Goal: Find specific page/section: Find specific page/section

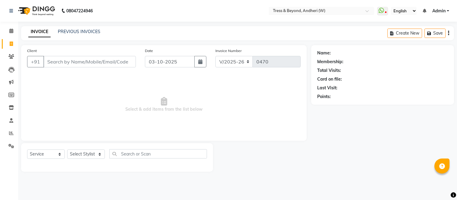
select select "4368"
select select "service"
click at [76, 32] on link "PREVIOUS INVOICES" at bounding box center [79, 31] width 42 height 5
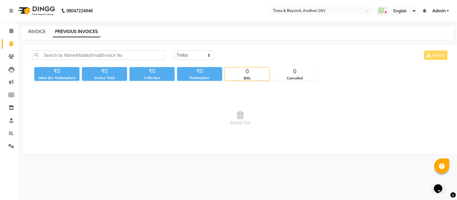
click at [39, 29] on link "INVOICE" at bounding box center [36, 31] width 17 height 5
select select "service"
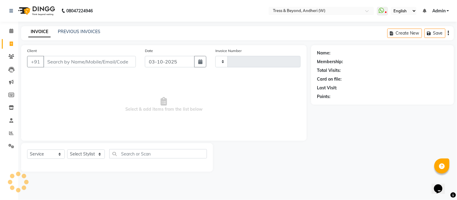
type input "0470"
select select "4368"
click at [62, 32] on link "PREVIOUS INVOICES" at bounding box center [79, 31] width 42 height 5
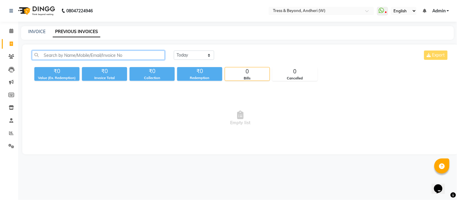
click at [52, 55] on input "text" at bounding box center [98, 55] width 133 height 9
type input "8425077914"
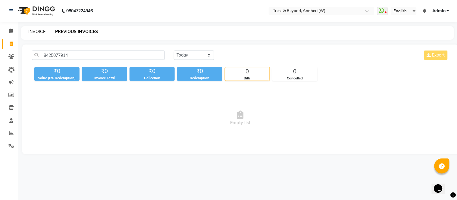
click at [37, 30] on link "INVOICE" at bounding box center [36, 31] width 17 height 5
select select "service"
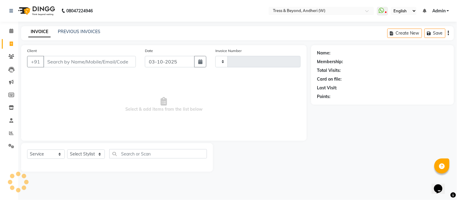
type input "0470"
select select "4368"
